Goal: Task Accomplishment & Management: Complete application form

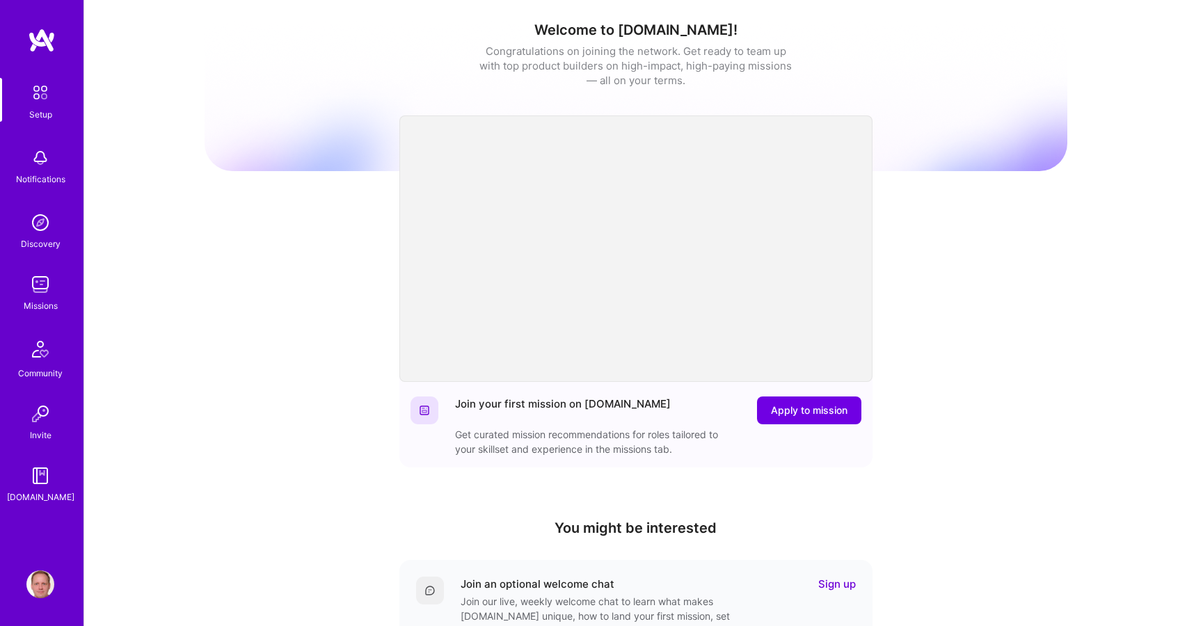
click at [40, 291] on img at bounding box center [40, 285] width 28 height 28
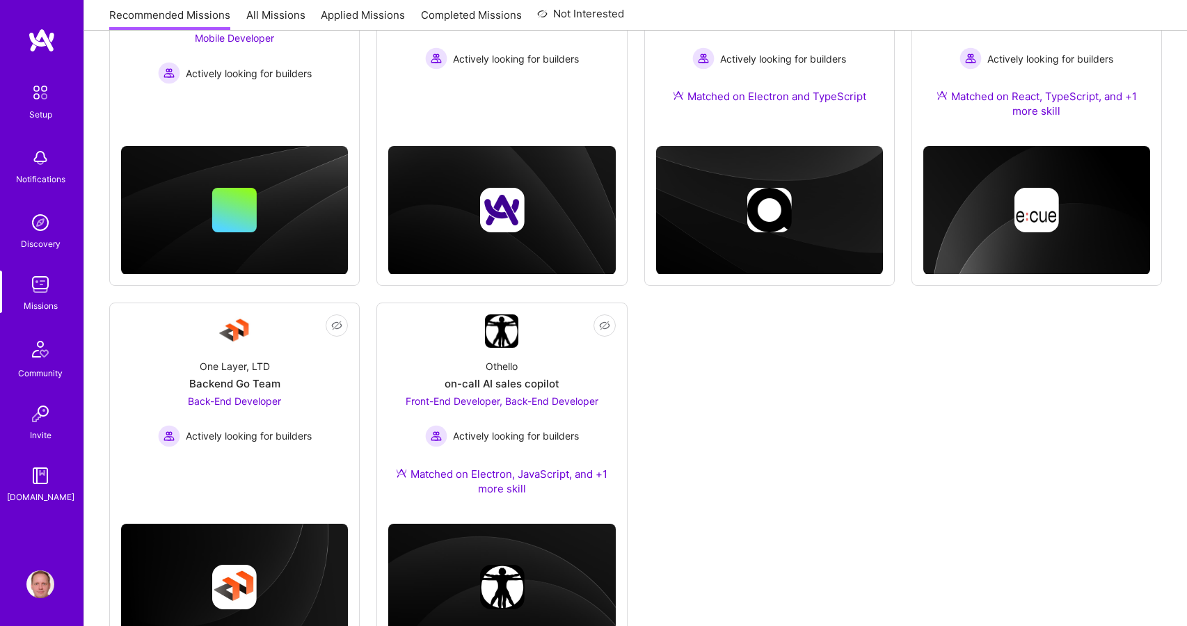
scroll to position [380, 0]
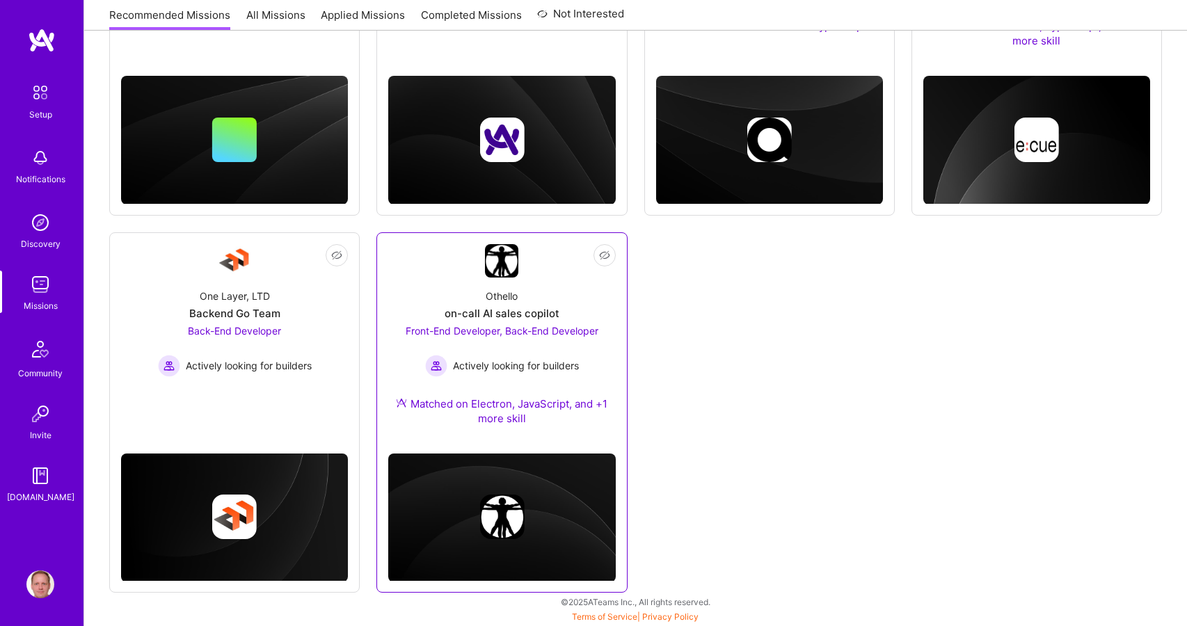
click at [500, 302] on div "Othello" at bounding box center [501, 296] width 32 height 15
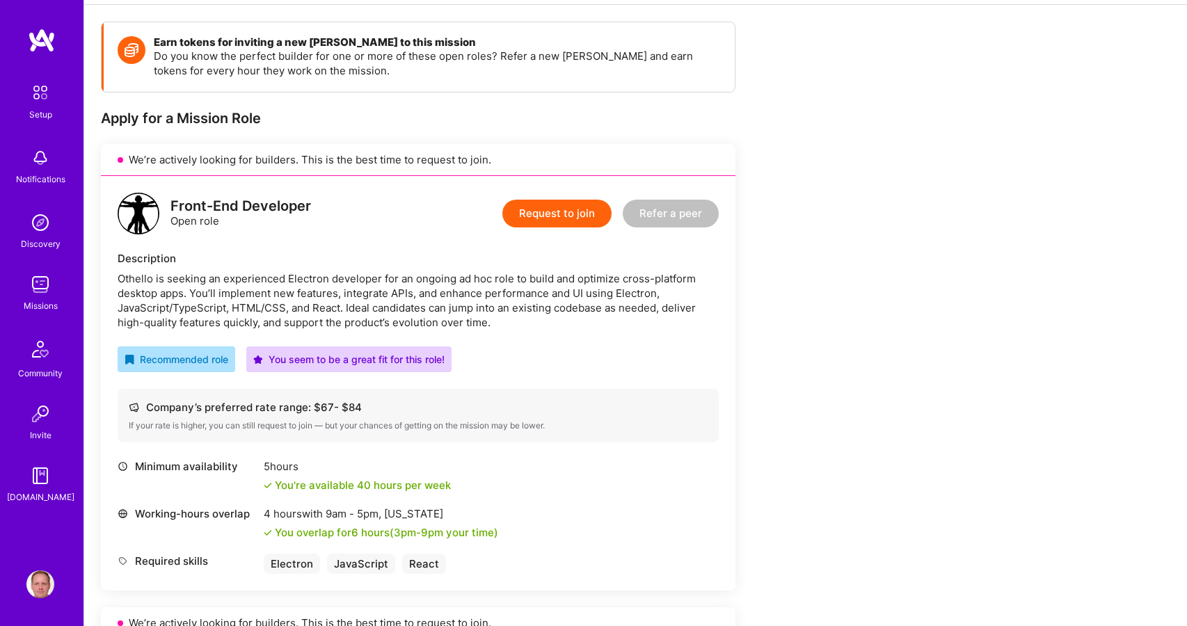
scroll to position [282, 0]
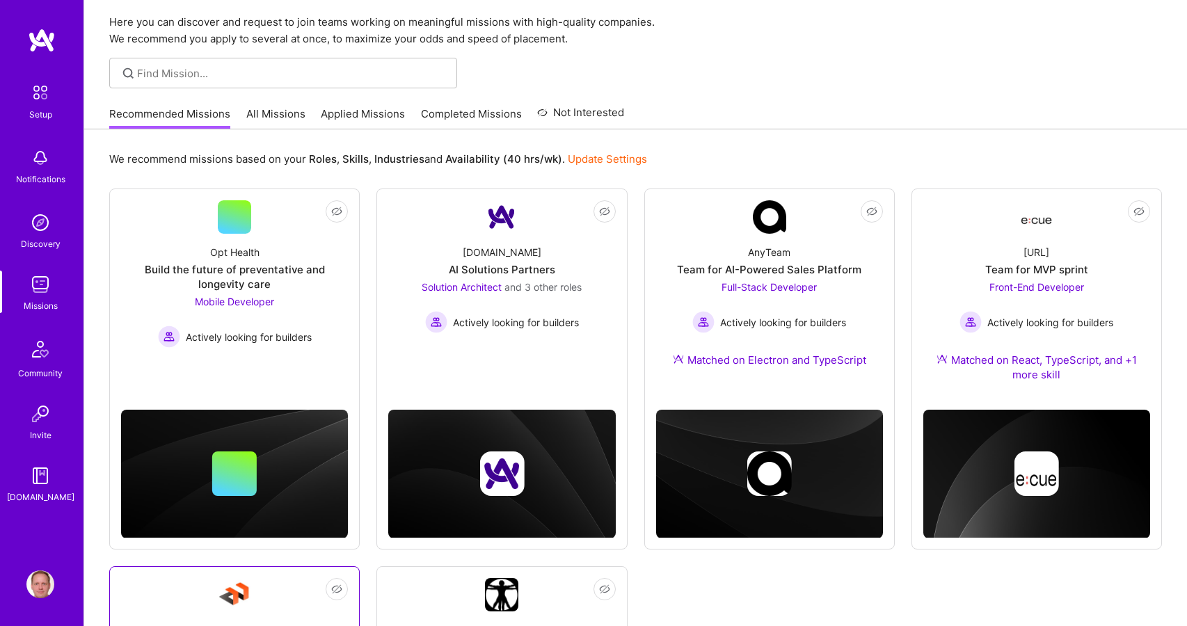
scroll to position [38, 0]
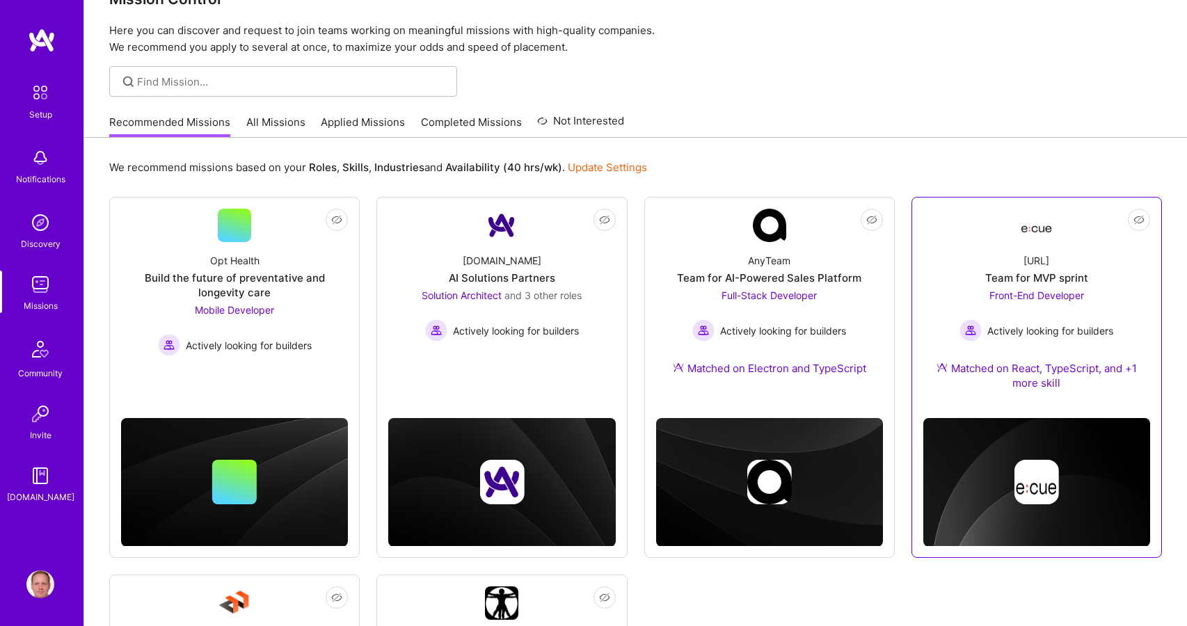
click at [985, 264] on div "[URL] Team for MVP sprint Front-End Developer Actively looking for builders Mat…" at bounding box center [1036, 324] width 227 height 165
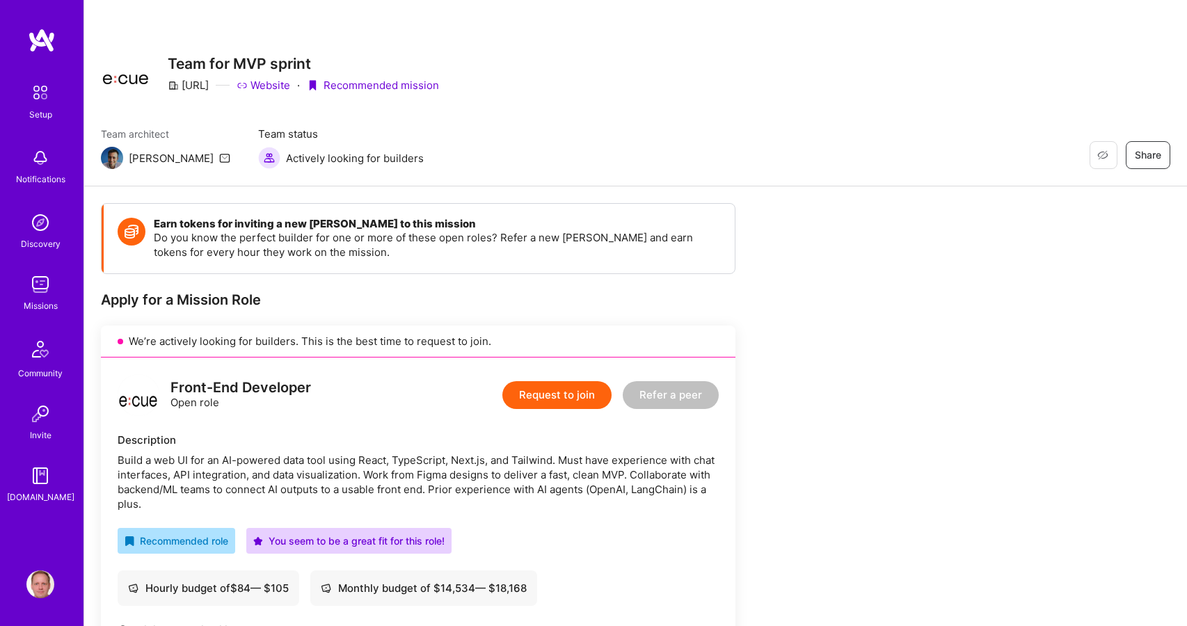
click at [38, 289] on img at bounding box center [40, 285] width 28 height 28
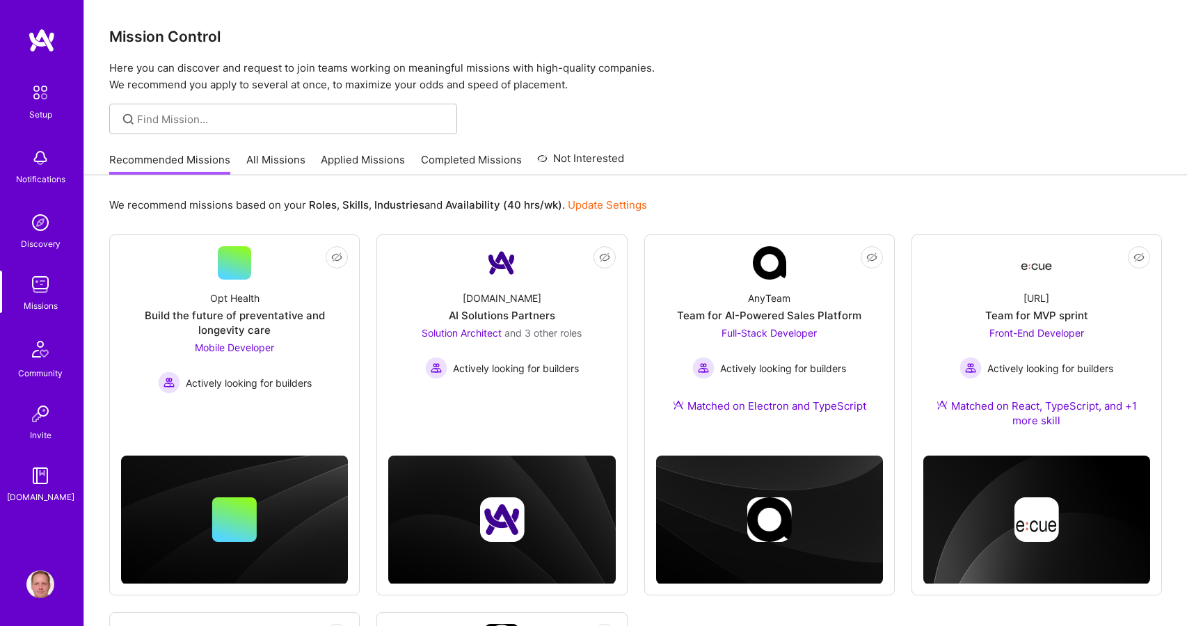
click at [271, 157] on link "All Missions" at bounding box center [275, 163] width 59 height 23
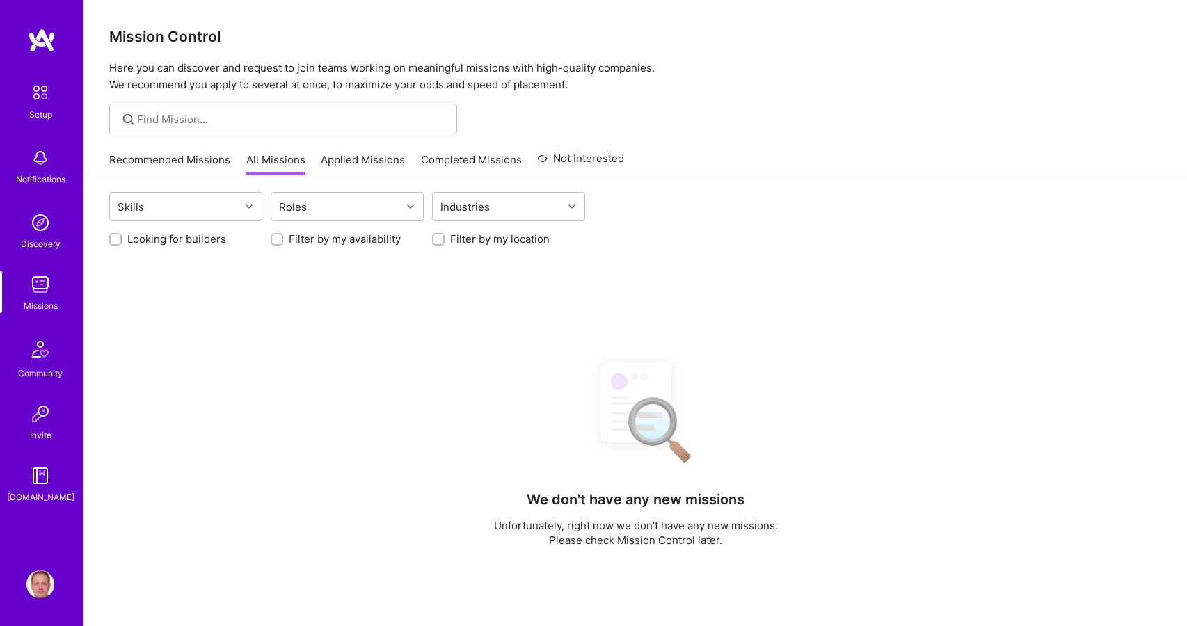
click at [358, 152] on link "Applied Missions" at bounding box center [363, 163] width 84 height 23
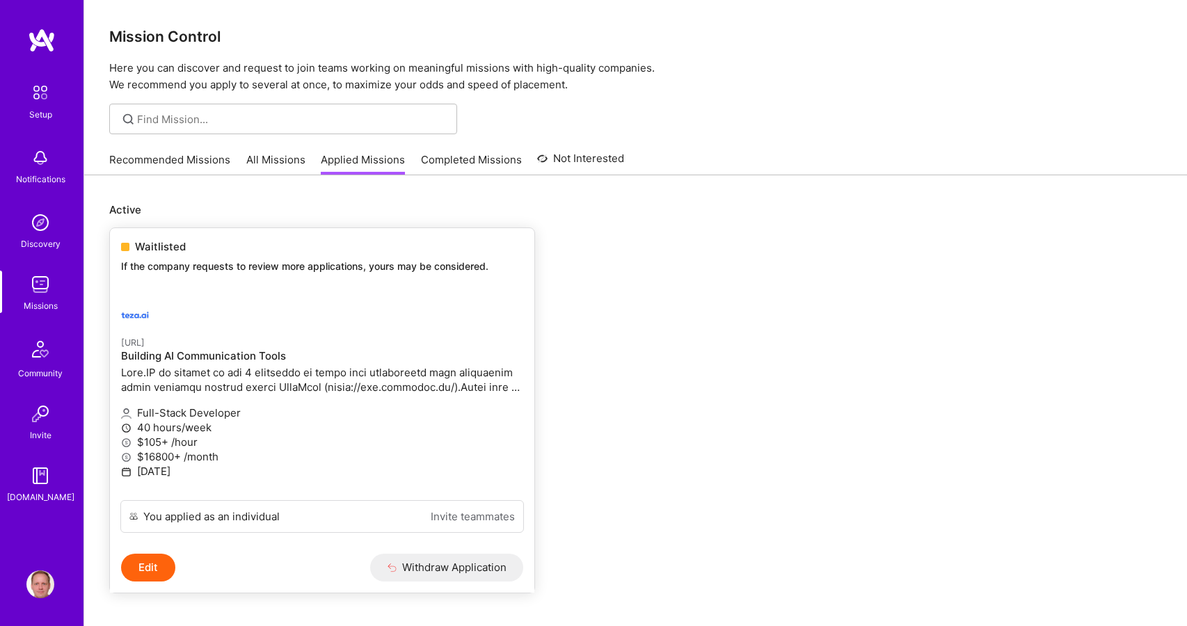
click at [283, 309] on div at bounding box center [255, 315] width 268 height 28
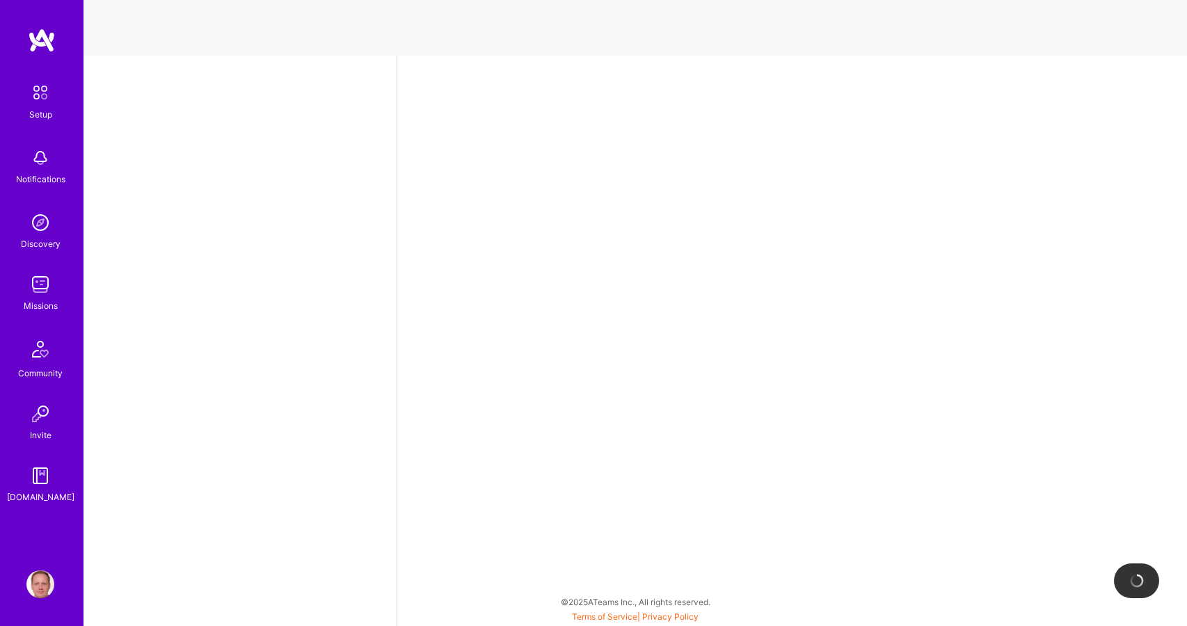
select select "DE"
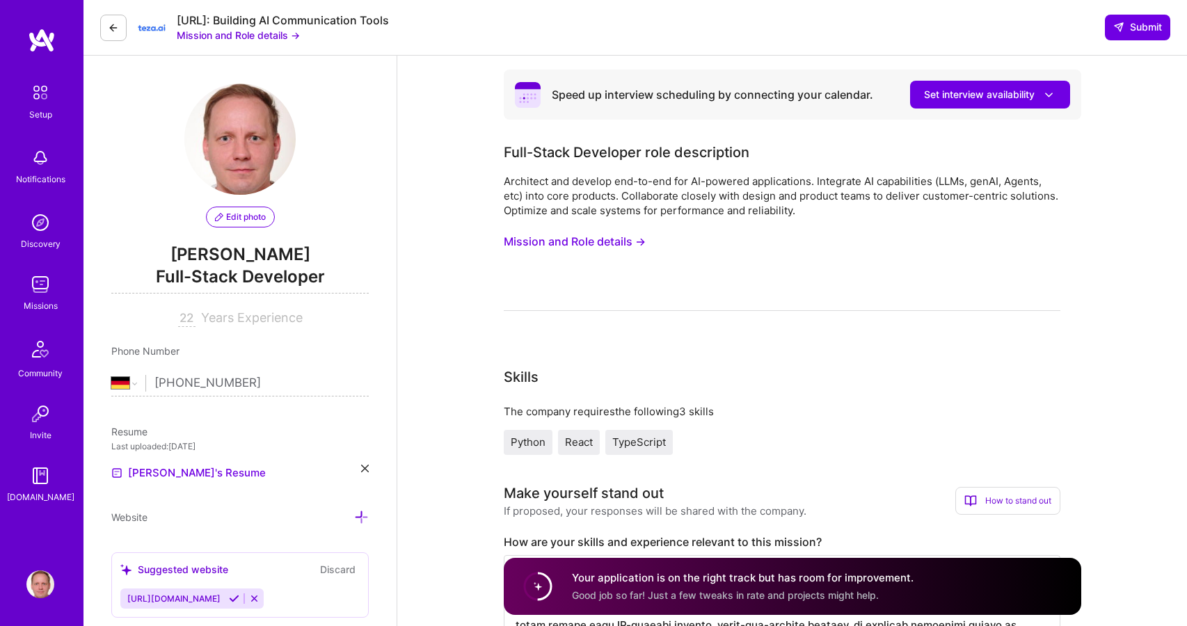
click at [41, 282] on img at bounding box center [40, 285] width 28 height 28
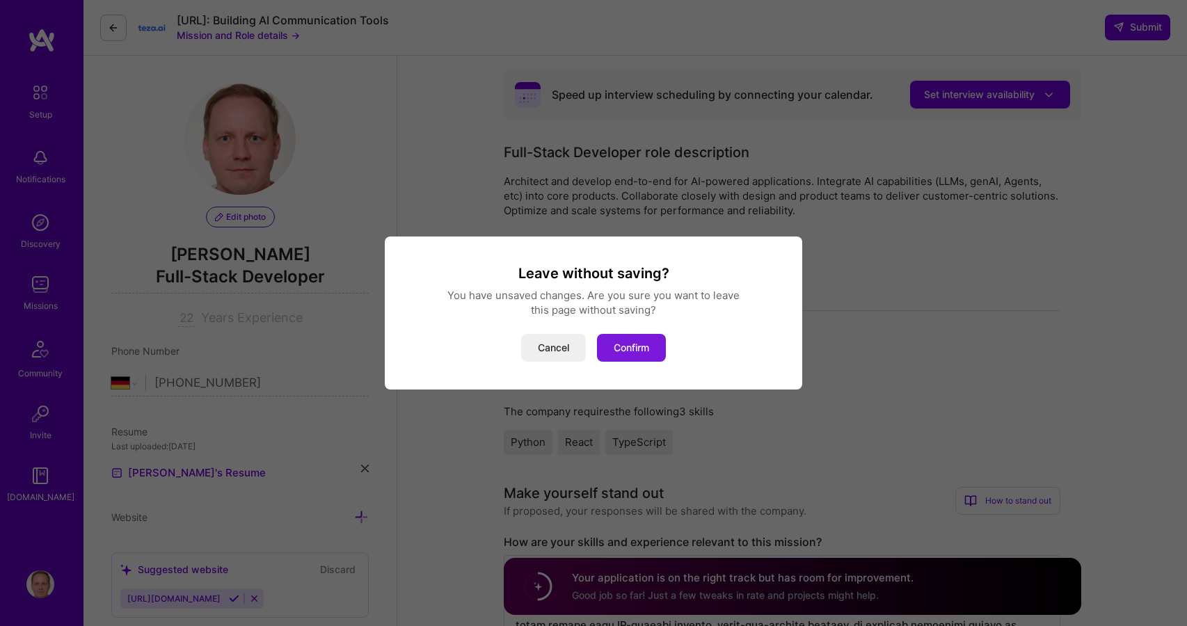
click at [624, 346] on button "Confirm" at bounding box center [631, 348] width 69 height 28
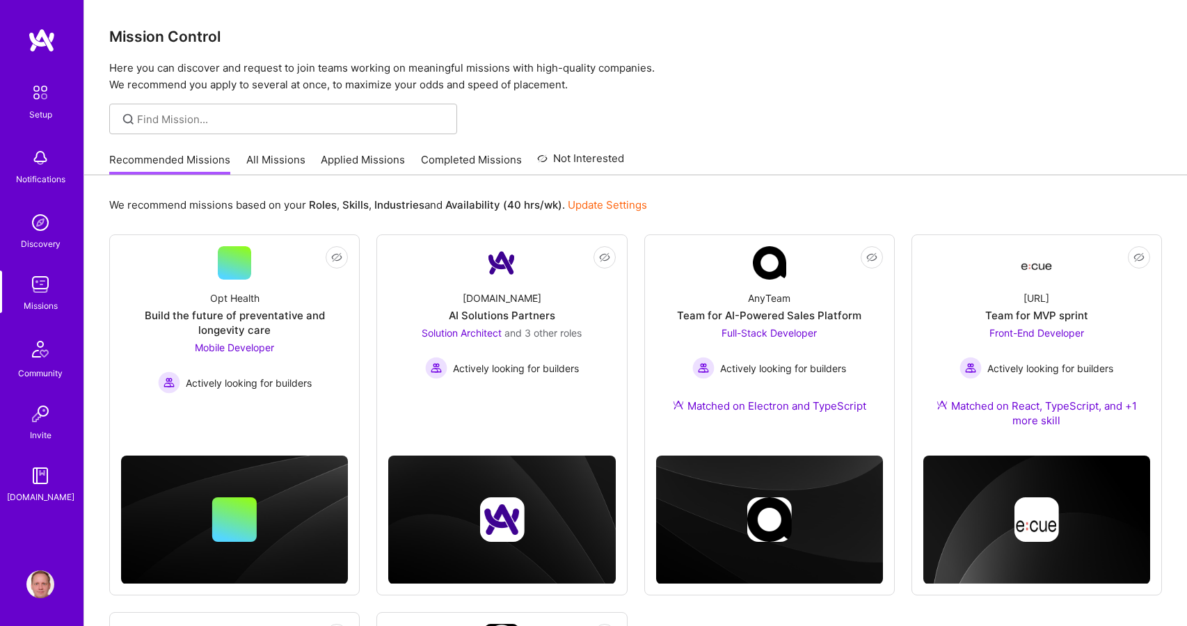
click at [256, 157] on link "All Missions" at bounding box center [275, 163] width 59 height 23
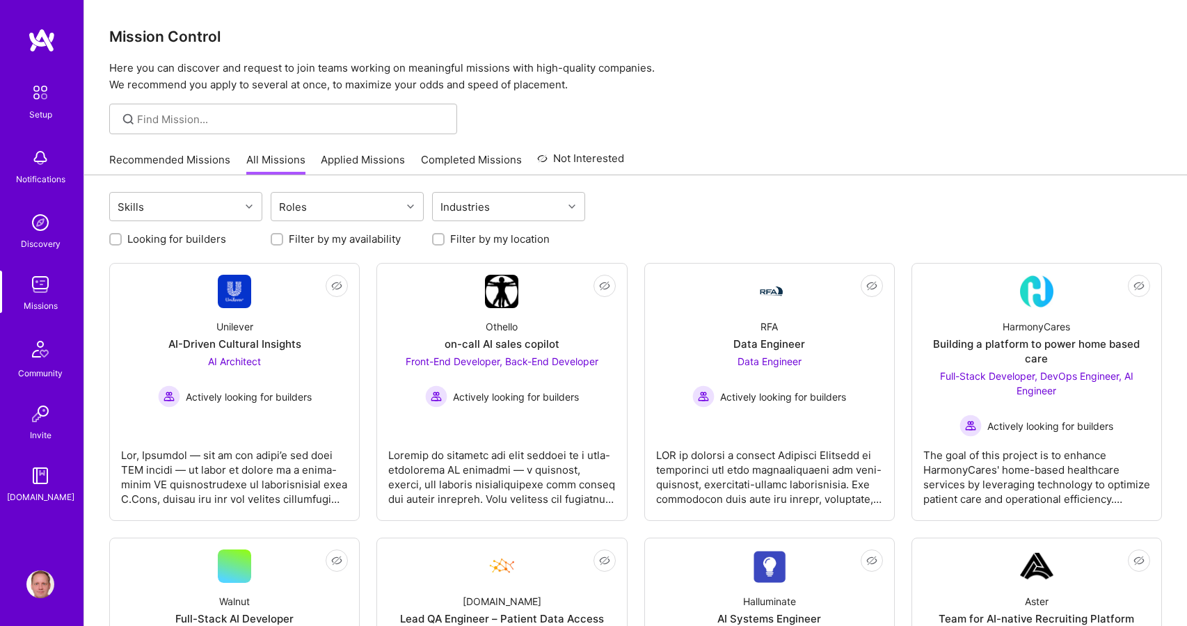
click at [150, 234] on label "Looking for builders" at bounding box center [176, 239] width 99 height 15
click at [122, 235] on input "Looking for builders" at bounding box center [117, 240] width 10 height 10
checkbox input "true"
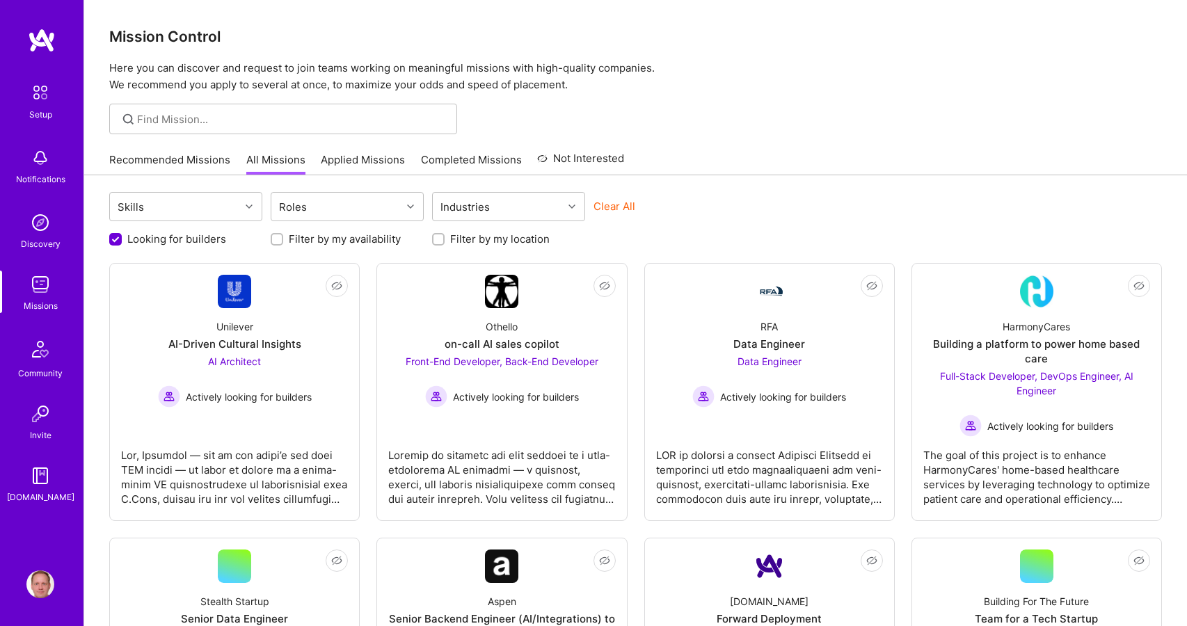
click at [364, 239] on label "Filter by my availability" at bounding box center [345, 239] width 112 height 15
click at [283, 239] on input "Filter by my availability" at bounding box center [278, 240] width 10 height 10
click at [364, 239] on label "Filter by my availability" at bounding box center [345, 239] width 112 height 15
click at [284, 239] on input "Filter by my availability" at bounding box center [278, 240] width 13 height 13
checkbox input "false"
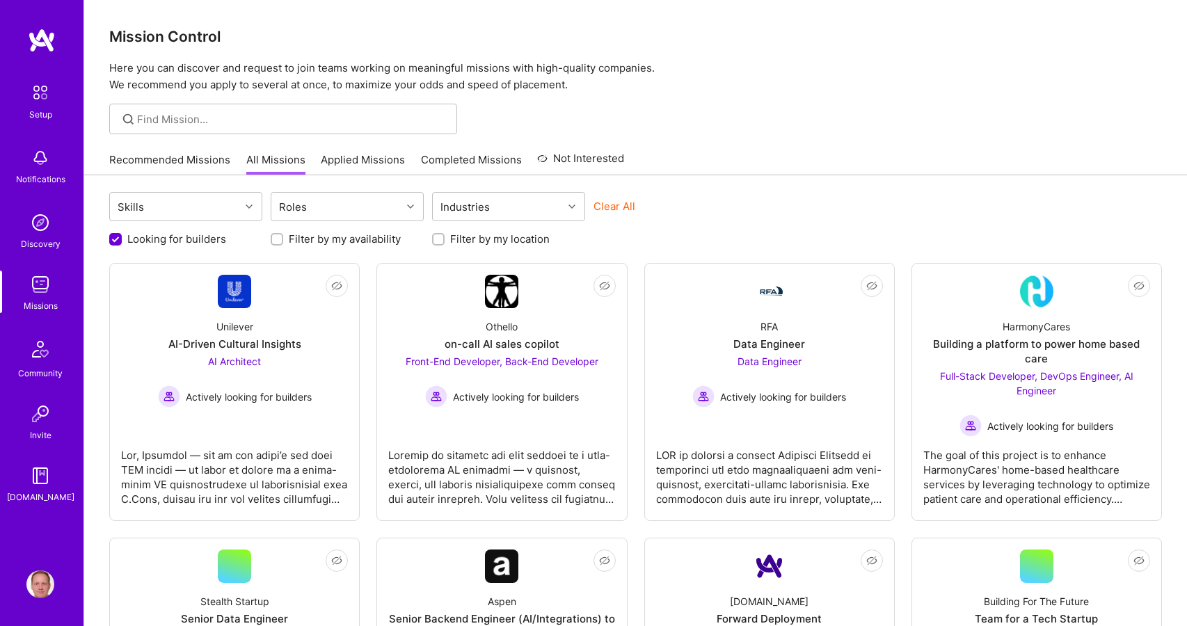
scroll to position [1, 0]
click at [476, 241] on label "Filter by my location" at bounding box center [499, 239] width 99 height 15
click at [444, 241] on input "Filter by my location" at bounding box center [440, 240] width 10 height 10
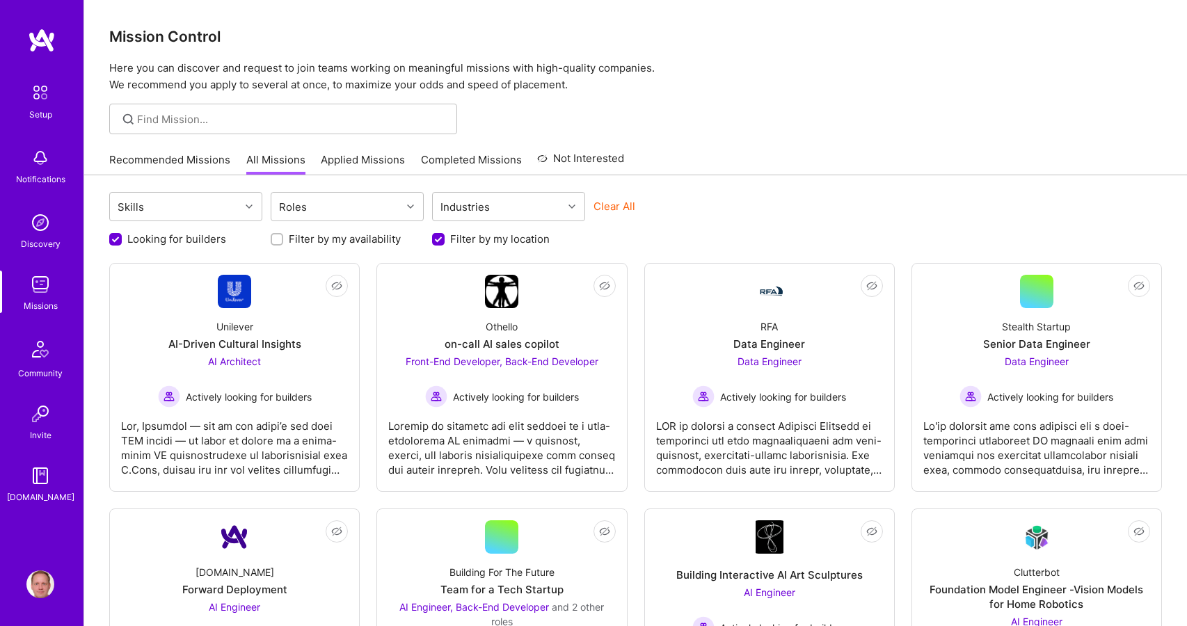
click at [476, 241] on label "Filter by my location" at bounding box center [499, 239] width 99 height 15
click at [446, 241] on input "Filter by my location" at bounding box center [439, 240] width 13 height 13
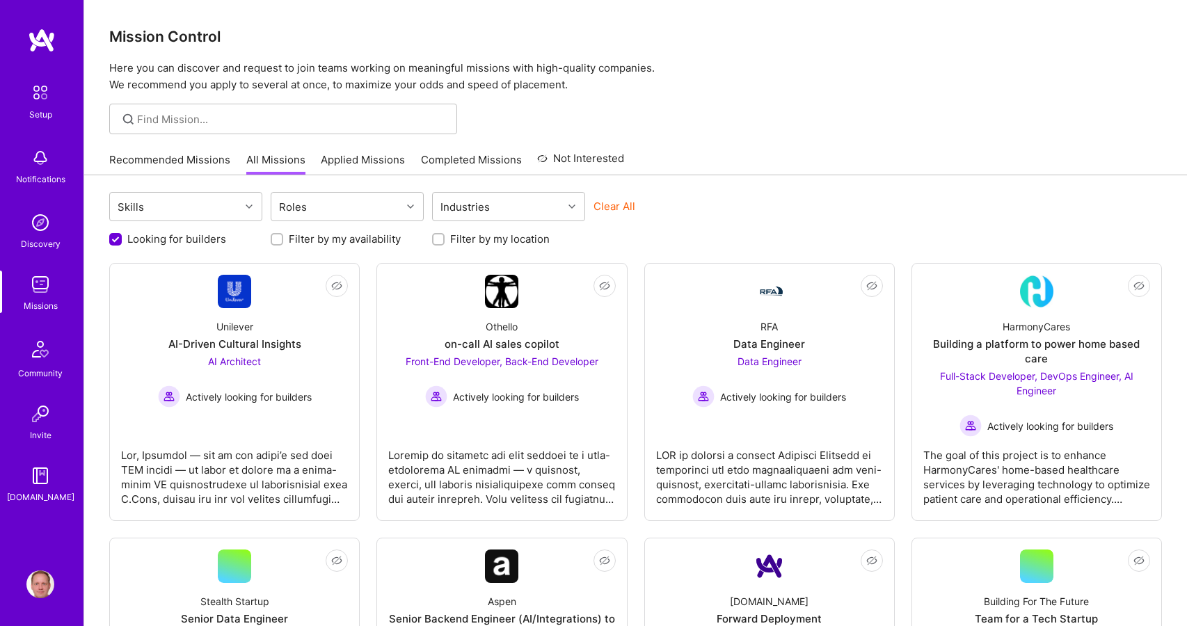
scroll to position [1, 0]
click at [476, 241] on label "Filter by my location" at bounding box center [499, 239] width 99 height 15
click at [444, 241] on input "Filter by my location" at bounding box center [440, 239] width 10 height 10
checkbox input "true"
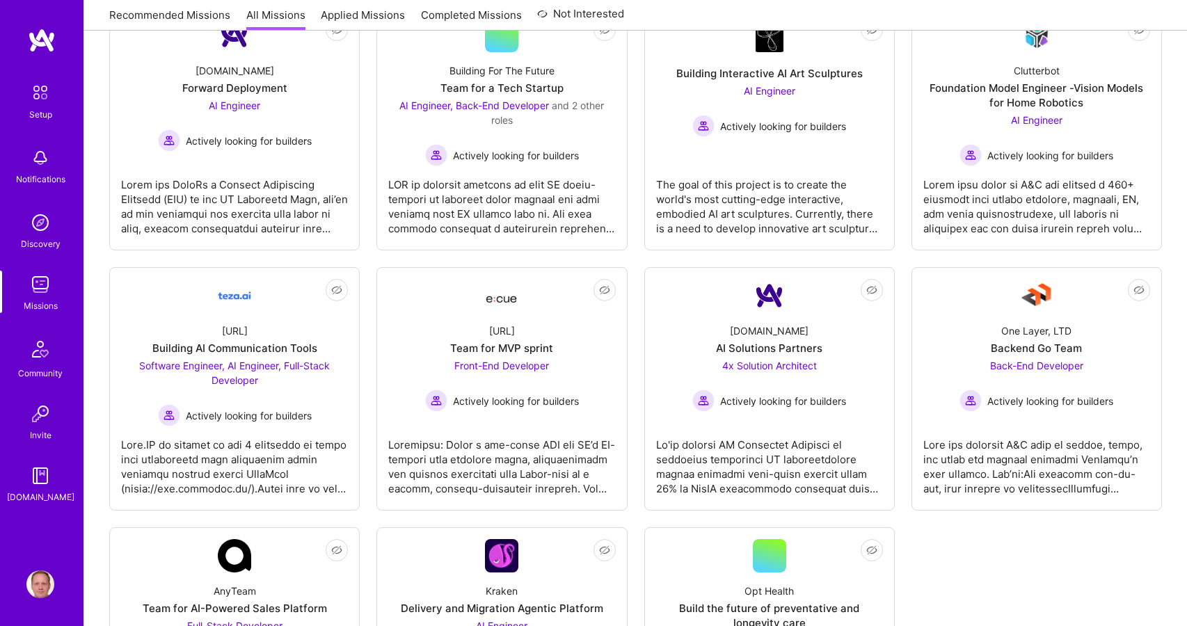
scroll to position [572, 0]
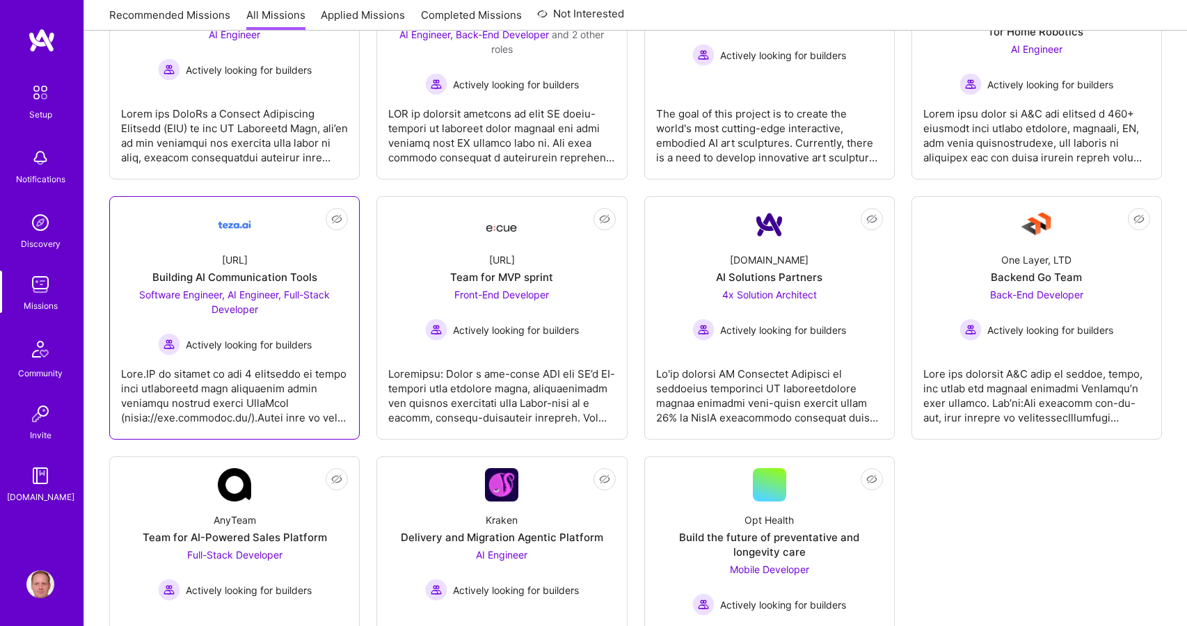
click at [204, 249] on div "[URL] Building AI Communication Tools Software Engineer, AI Engineer, Full-Stac…" at bounding box center [234, 298] width 227 height 114
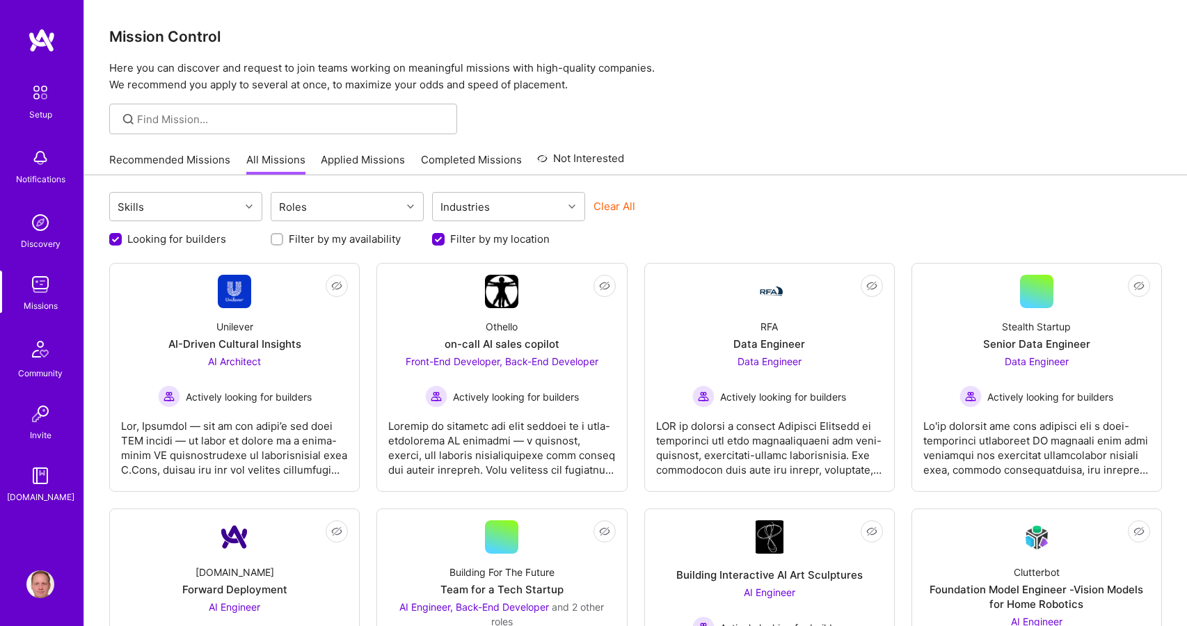
click at [472, 237] on label "Filter by my location" at bounding box center [499, 239] width 99 height 15
click at [446, 237] on input "Filter by my location" at bounding box center [439, 240] width 13 height 13
checkbox input "false"
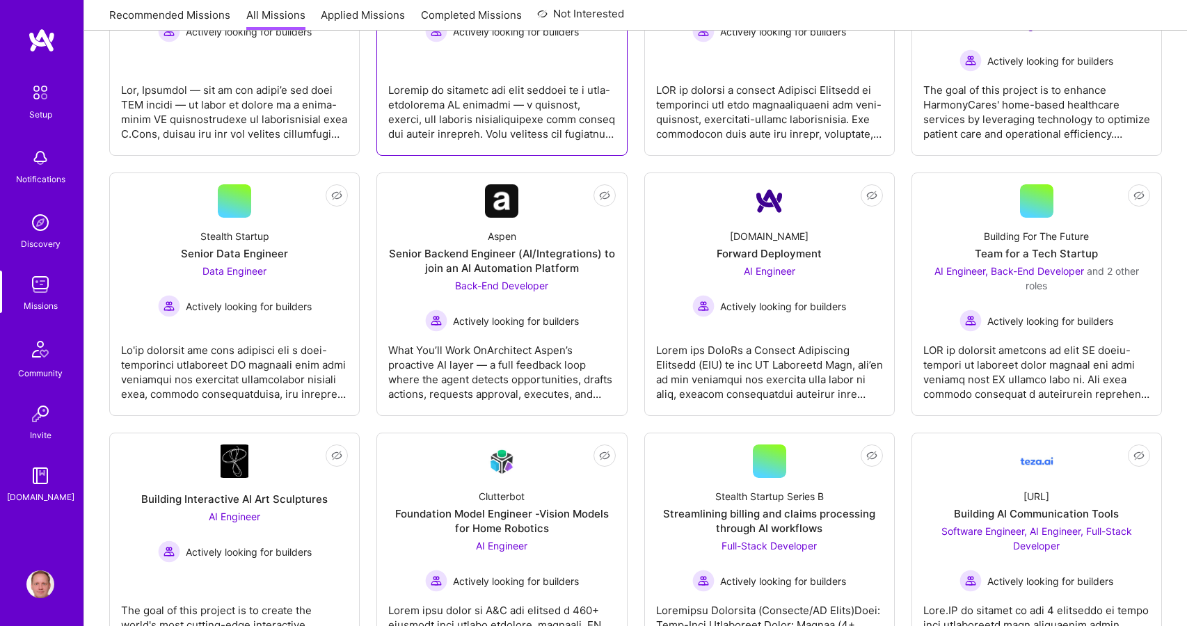
scroll to position [156, 0]
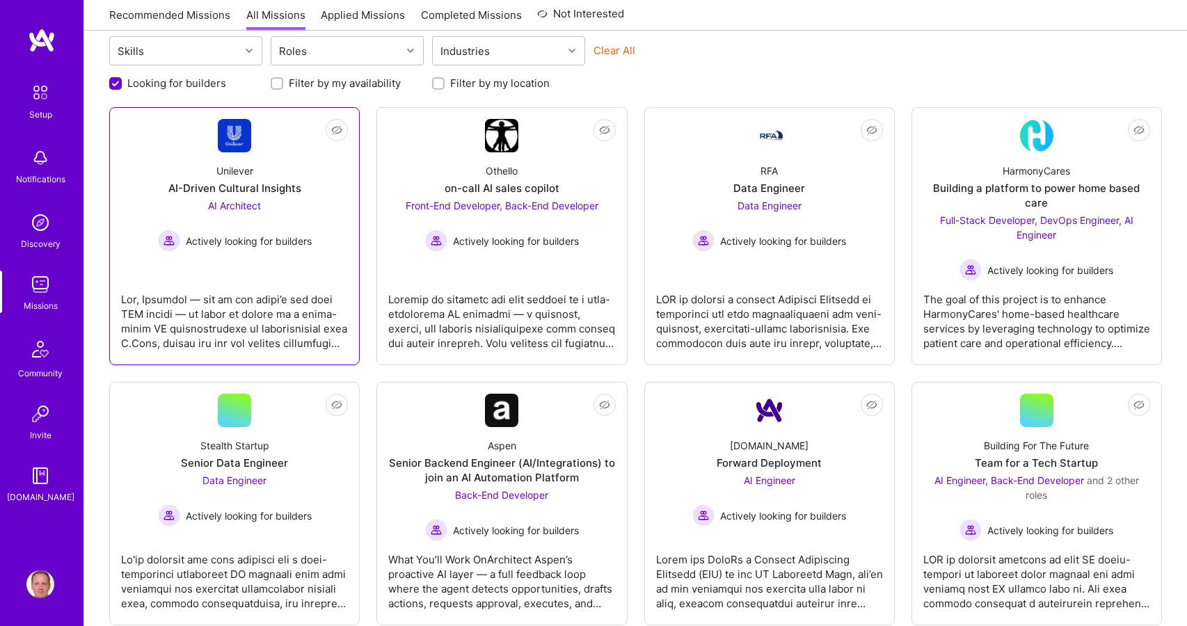
click at [270, 166] on div "Unilever AI-Driven Cultural Insights AI Architect Actively looking for builders" at bounding box center [234, 201] width 227 height 99
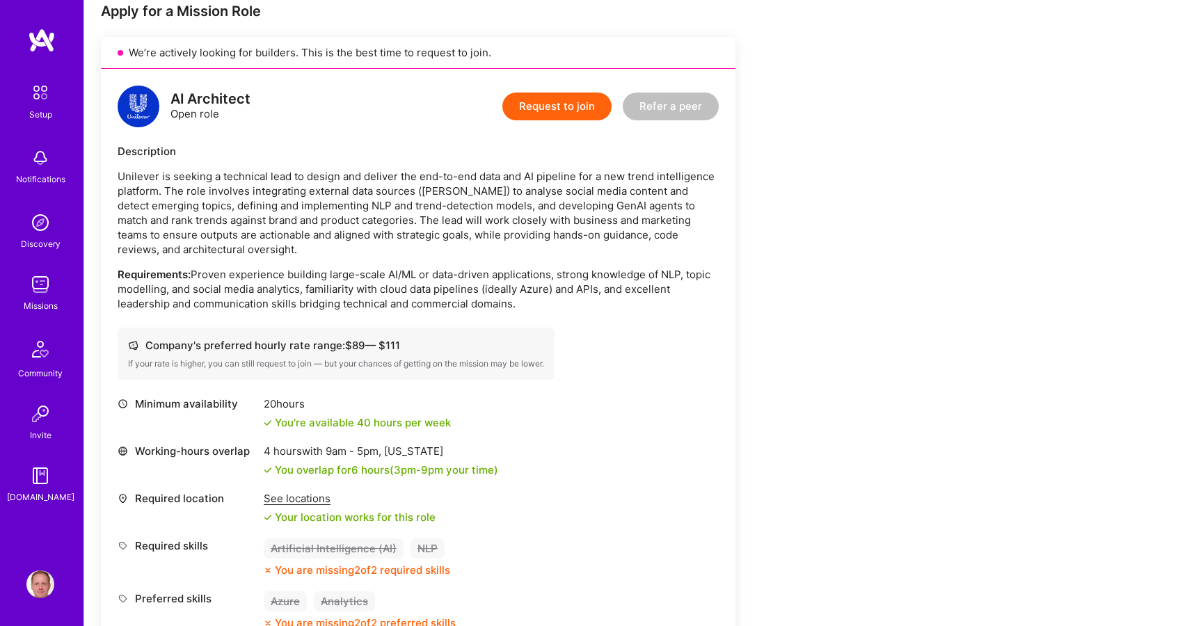
scroll to position [447, 0]
